Goal: Task Accomplishment & Management: Manage account settings

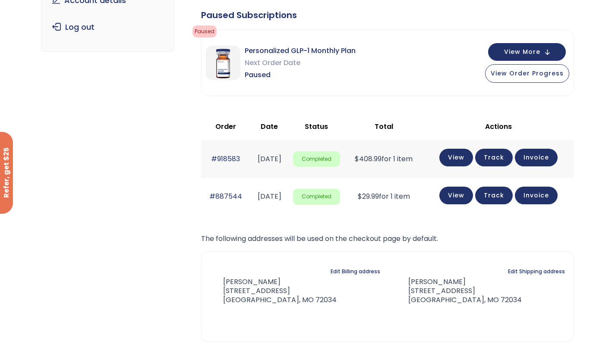
scroll to position [157, 0]
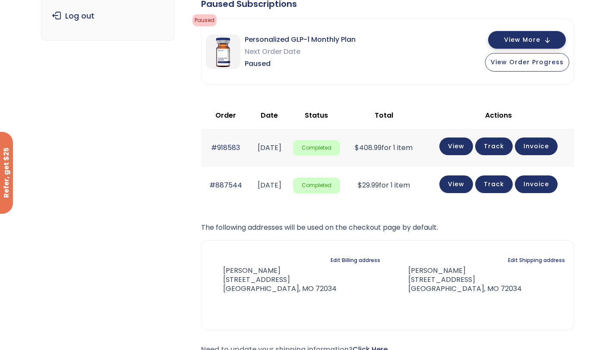
click at [515, 43] on span "View More" at bounding box center [522, 40] width 36 height 6
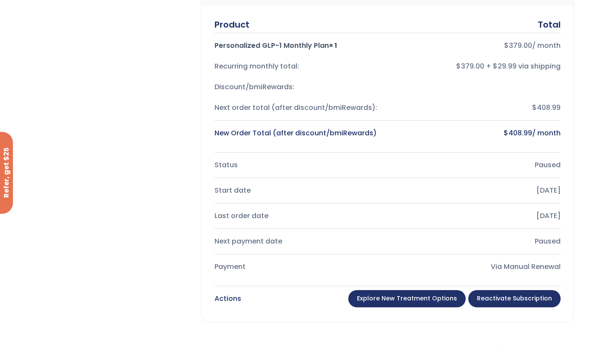
scroll to position [259, 0]
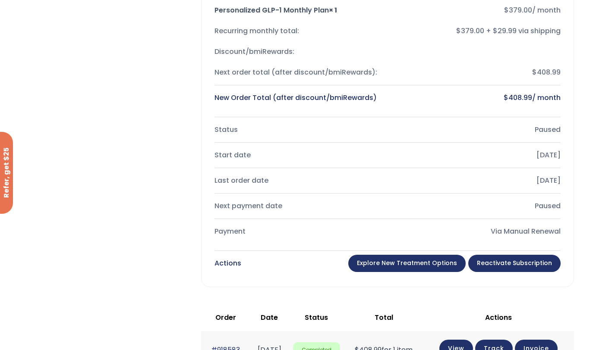
click at [490, 264] on link "Reactivate Subscription" at bounding box center [514, 263] width 92 height 17
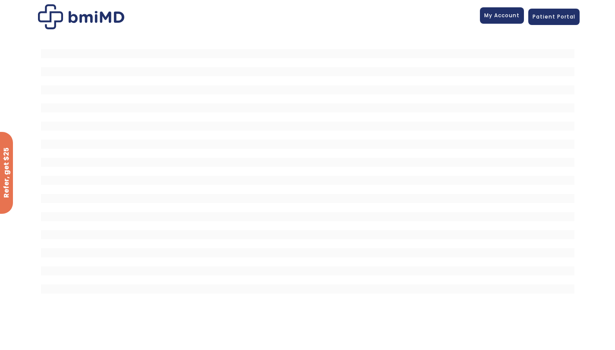
click at [502, 18] on span "My Account" at bounding box center [501, 15] width 35 height 7
